Goal: Task Accomplishment & Management: Manage account settings

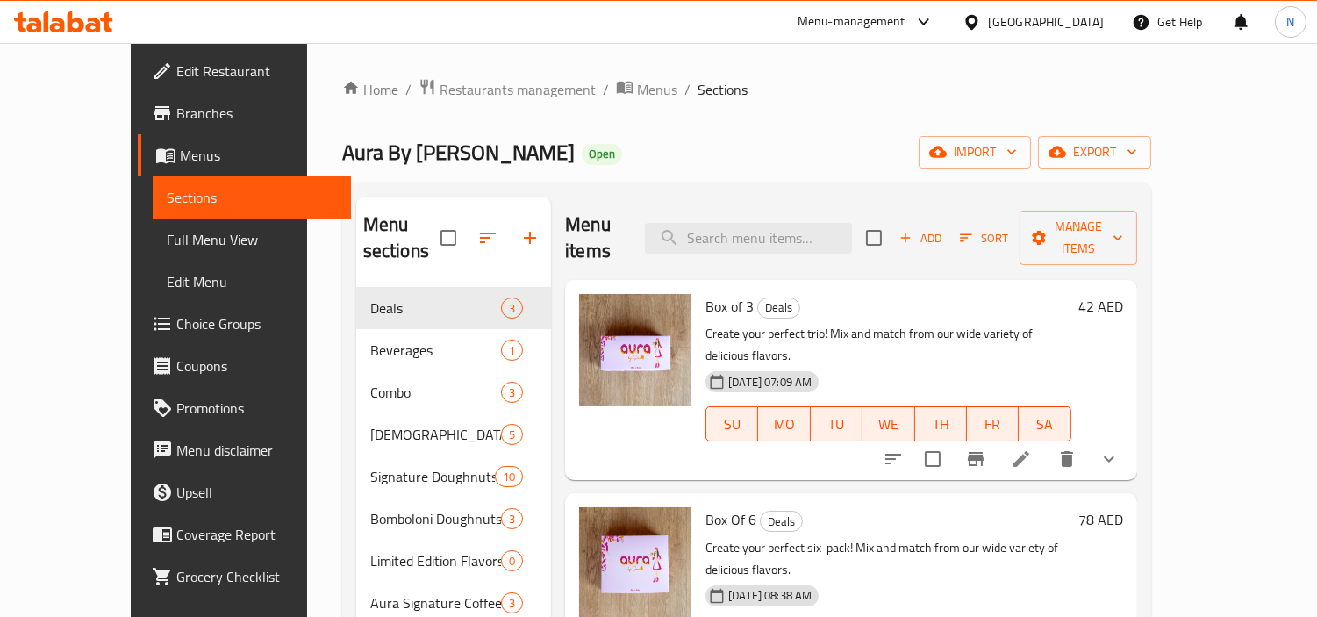
click at [980, 105] on div "Home / Restaurants management / Menus / Sections Aura By Sree Open import expor…" at bounding box center [746, 452] width 809 height 749
click at [1081, 28] on div "[GEOGRAPHIC_DATA]" at bounding box center [1046, 21] width 116 height 19
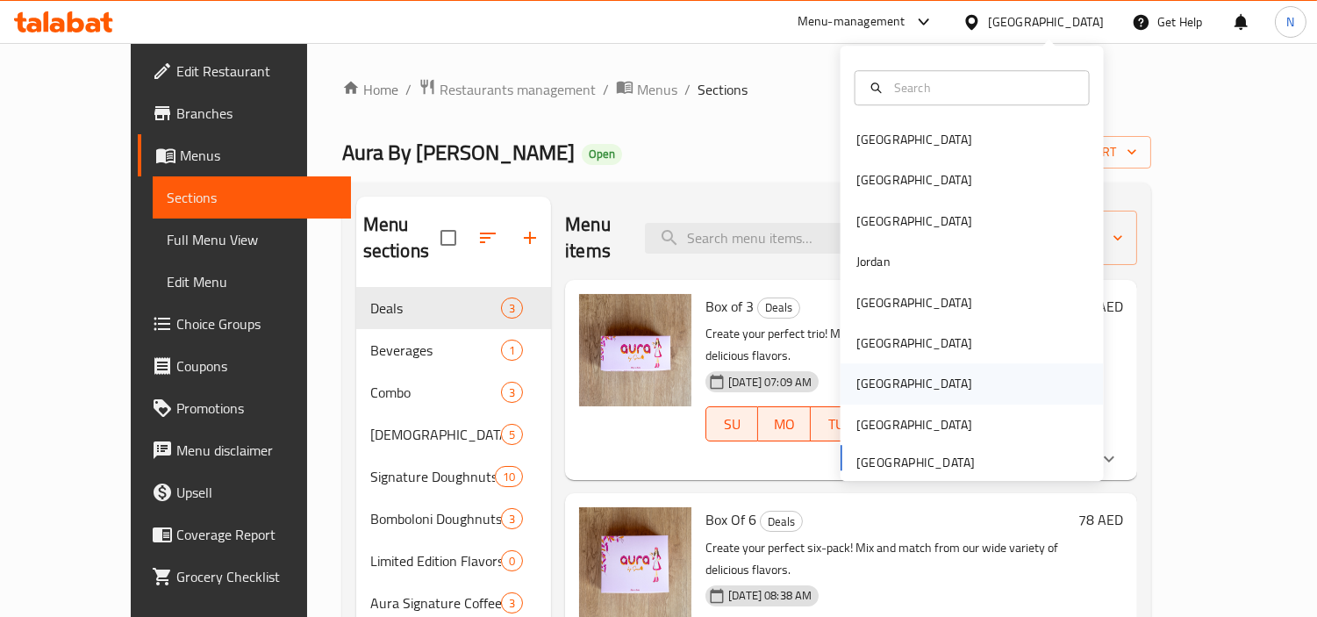
click at [892, 383] on div "[GEOGRAPHIC_DATA]" at bounding box center [972, 384] width 263 height 40
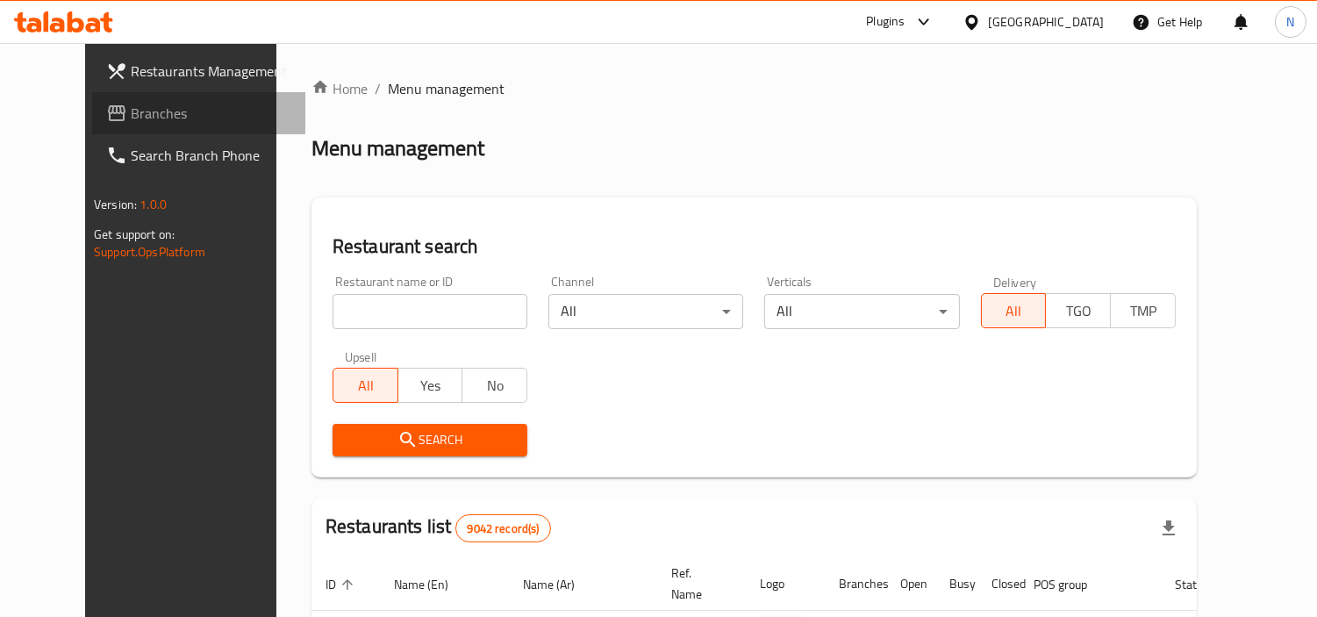
click at [131, 115] on span "Branches" at bounding box center [211, 113] width 161 height 21
click at [430, 307] on input "search" at bounding box center [430, 311] width 195 height 35
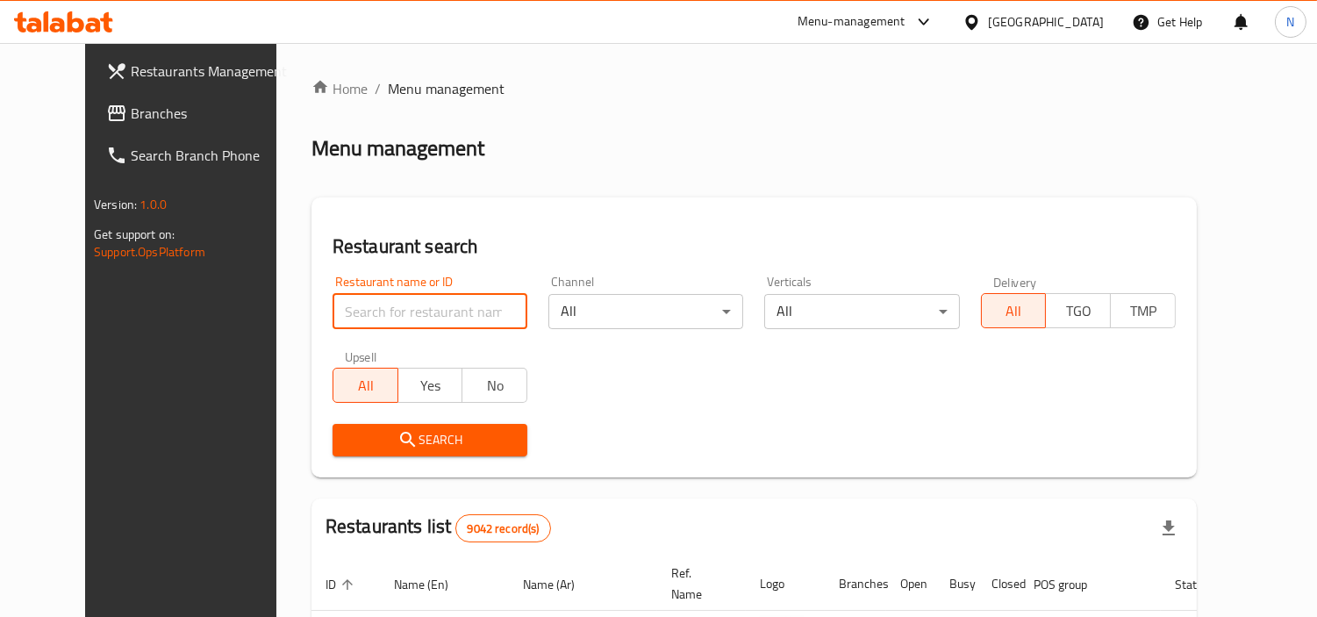
paste input "10167"
type input "10167"
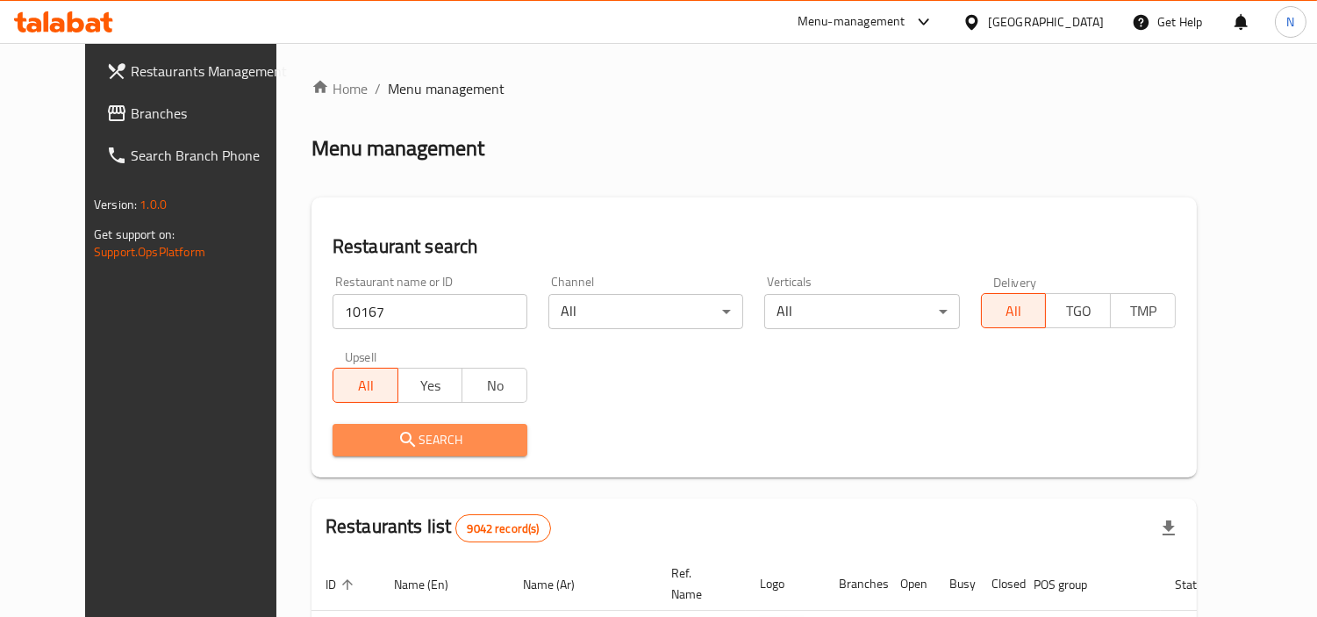
click at [456, 448] on span "Search" at bounding box center [430, 440] width 167 height 22
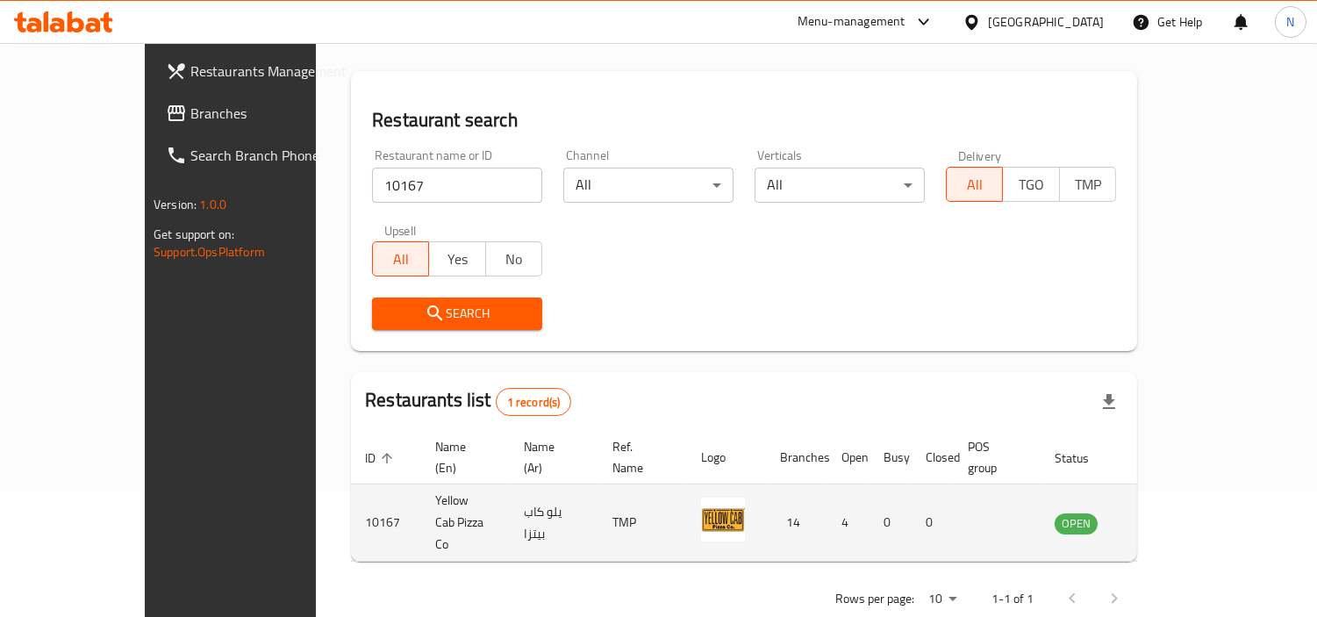
scroll to position [132, 0]
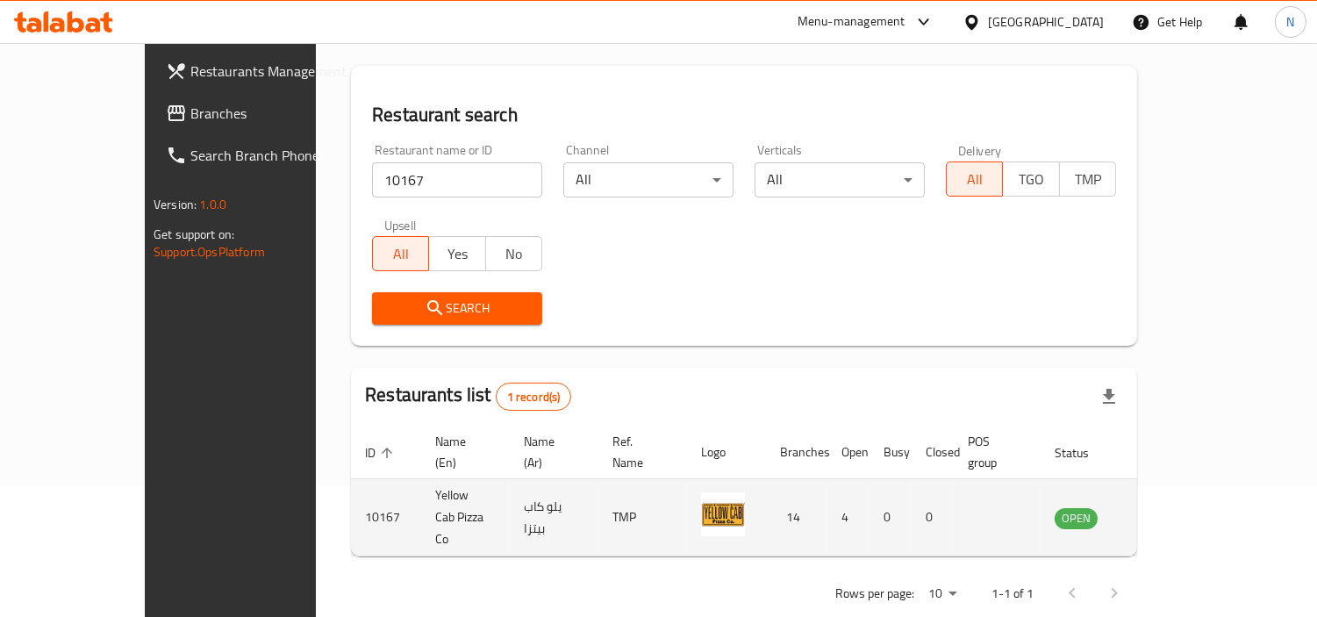
click at [1165, 515] on icon "enhanced table" at bounding box center [1161, 518] width 6 height 7
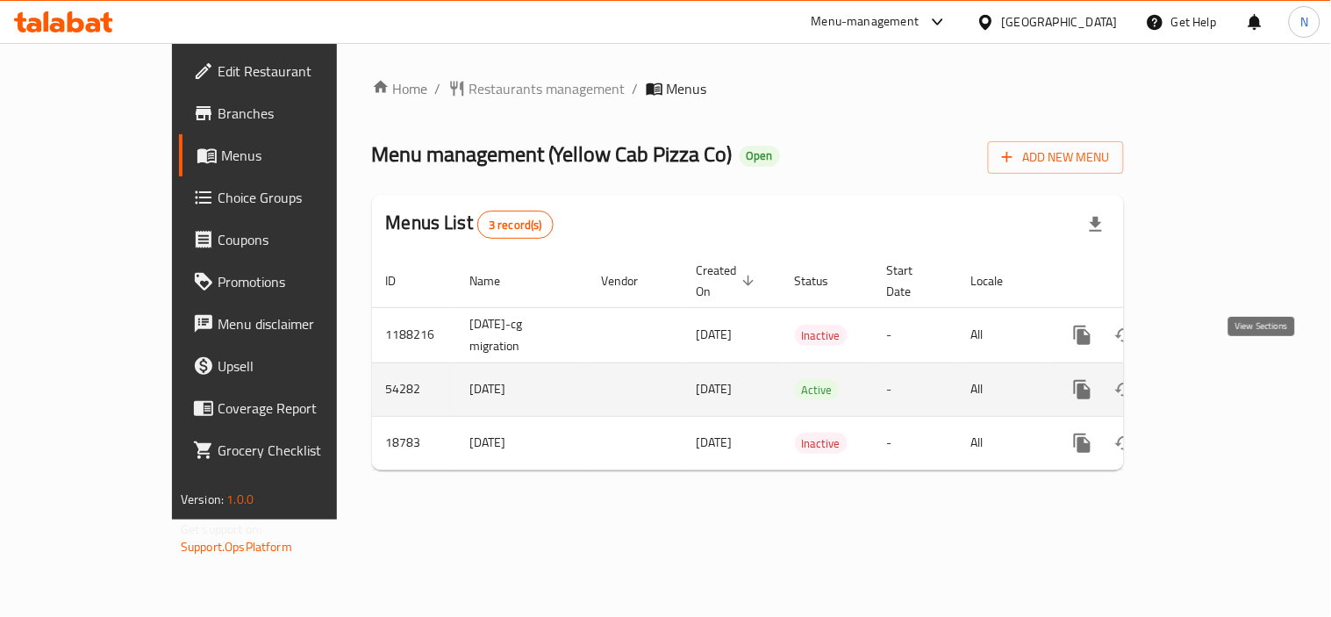
click at [1217, 382] on icon "enhanced table" at bounding box center [1209, 390] width 16 height 16
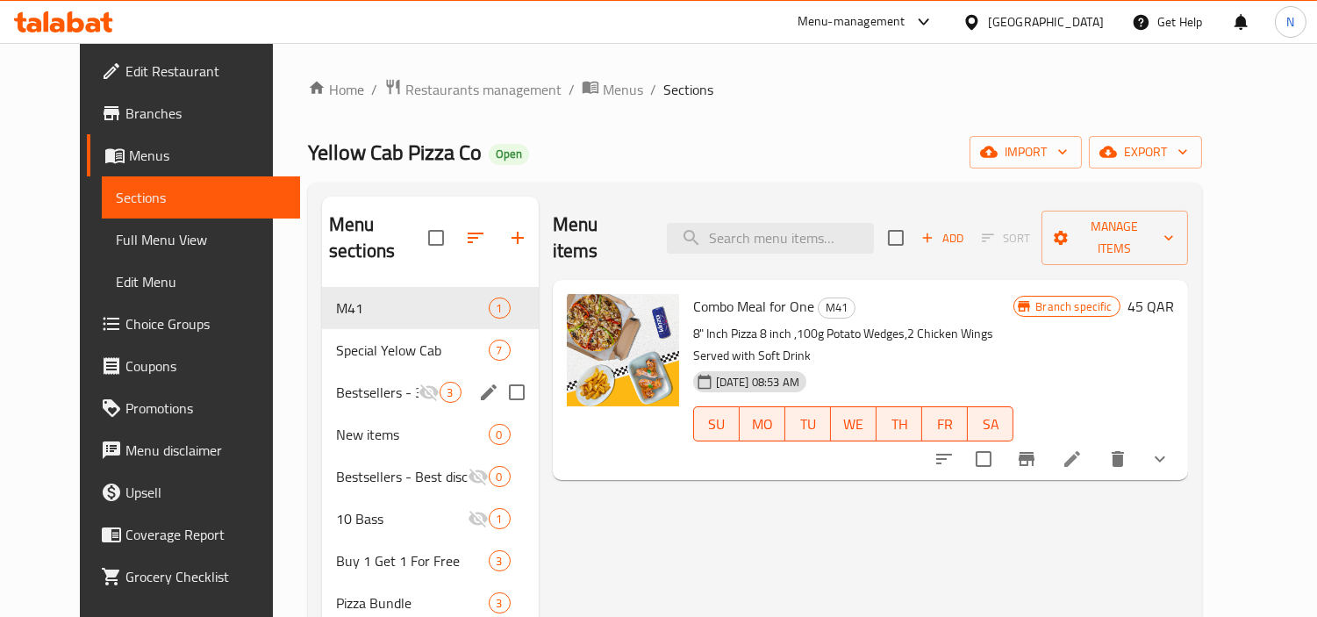
click at [362, 340] on span "Special Yelow Cab" at bounding box center [412, 350] width 153 height 21
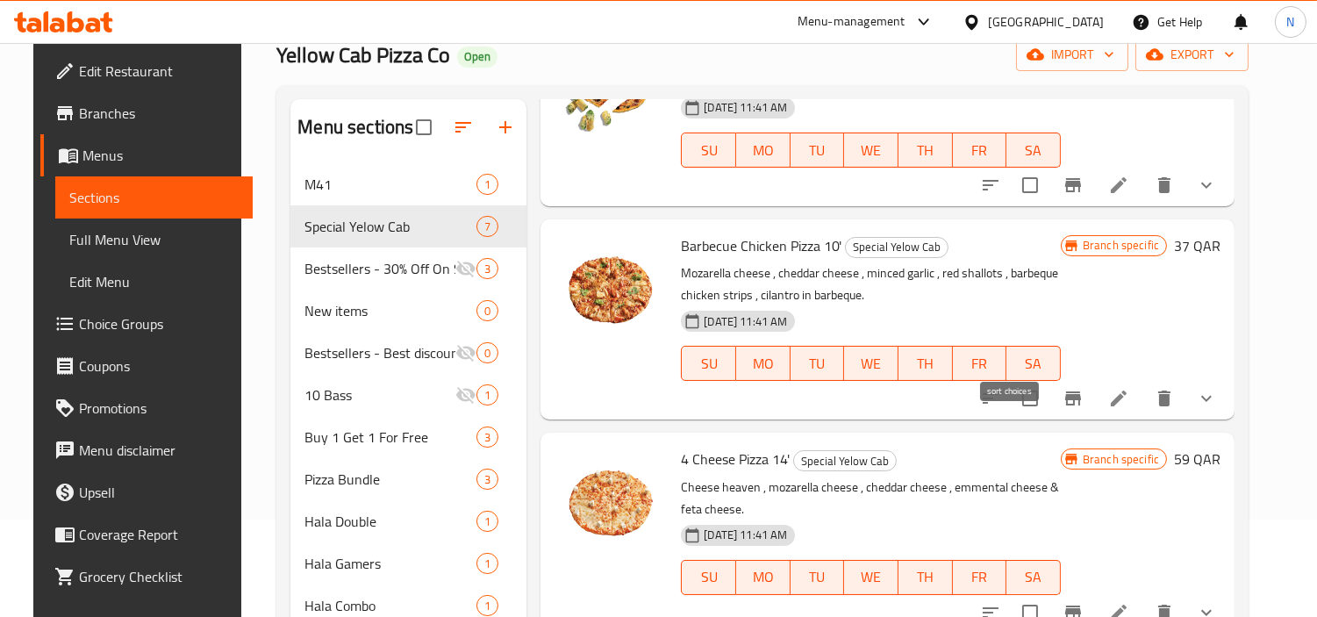
scroll to position [390, 0]
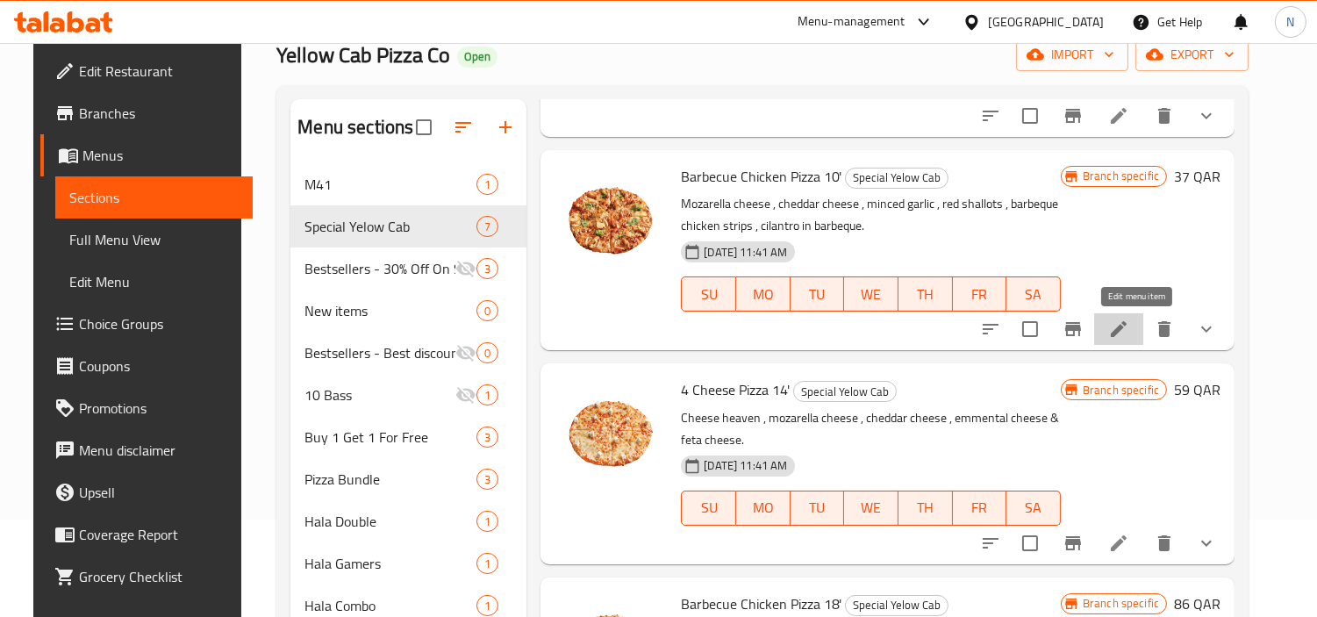
click at [1129, 322] on icon at bounding box center [1118, 329] width 21 height 21
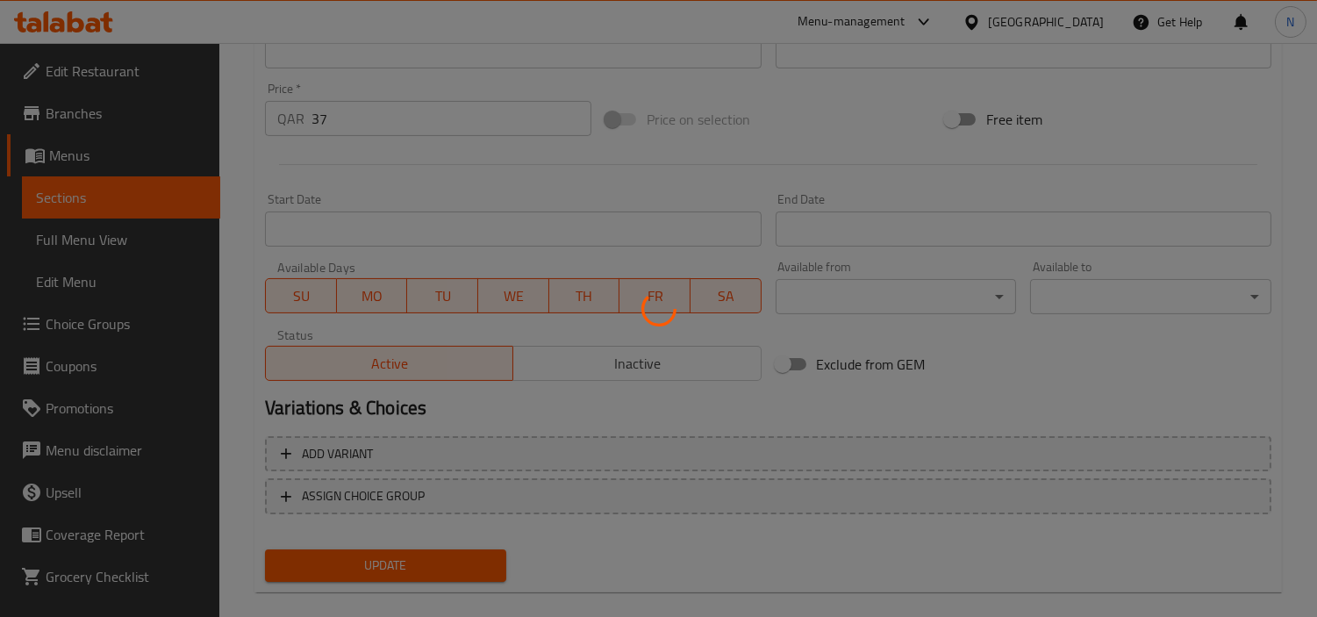
scroll to position [645, 0]
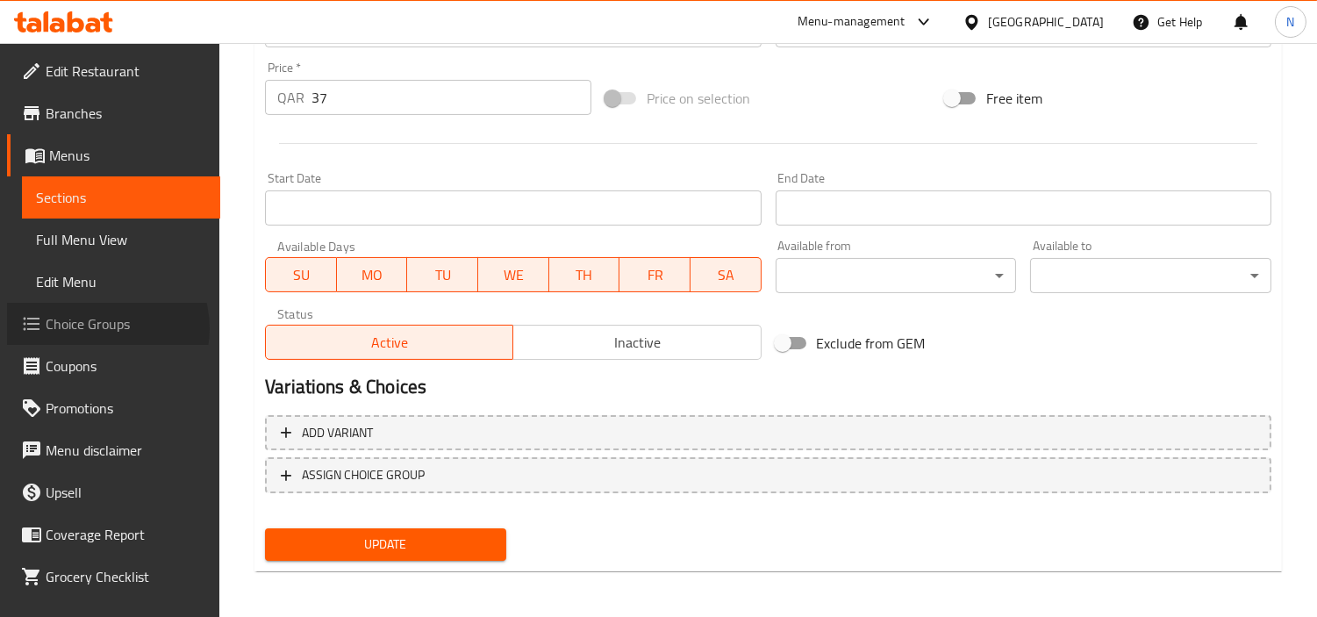
click at [104, 328] on span "Choice Groups" at bounding box center [126, 323] width 161 height 21
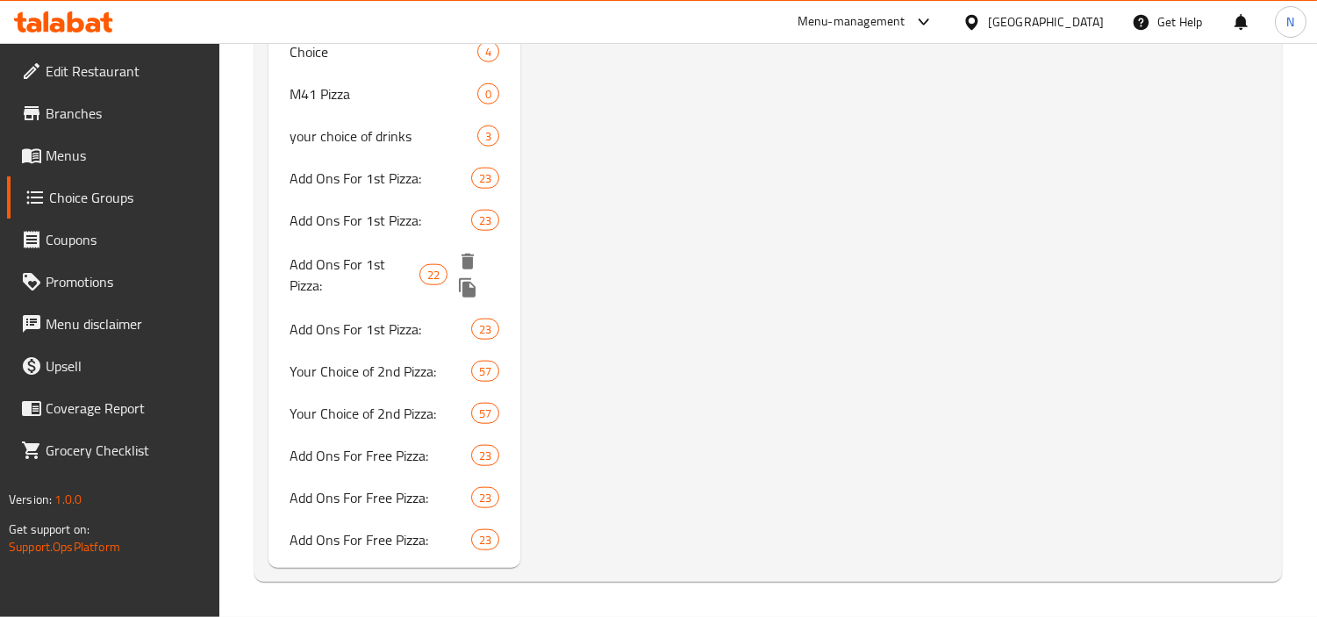
scroll to position [3704, 0]
